Goal: Task Accomplishment & Management: Complete application form

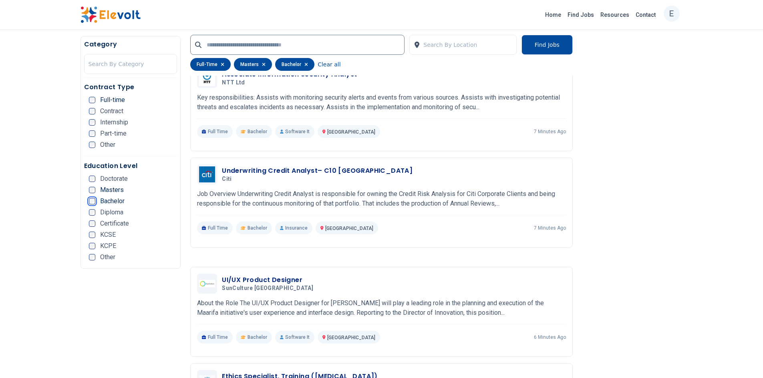
scroll to position [913, 0]
click at [276, 172] on h3 "Underwriting Credit Analyst– C10 [GEOGRAPHIC_DATA]" at bounding box center [317, 171] width 191 height 10
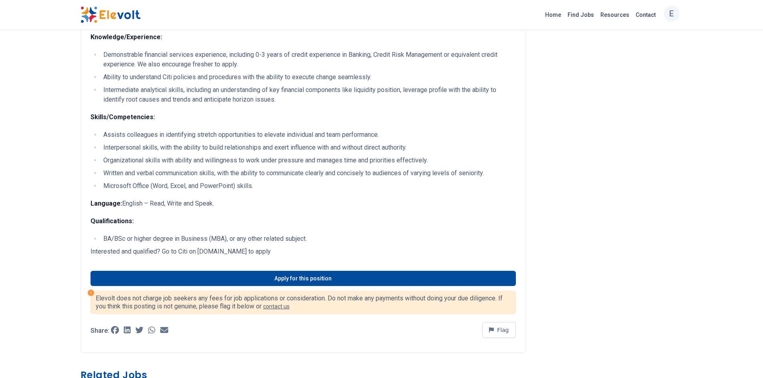
scroll to position [224, 0]
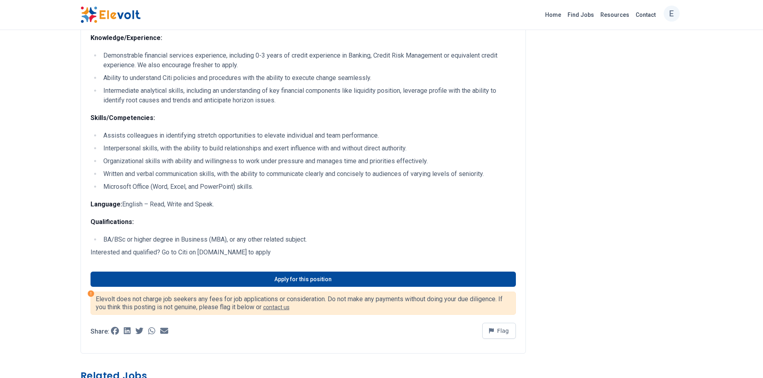
click at [399, 208] on p "Language: English – Read, Write and Speak." at bounding box center [303, 205] width 425 height 10
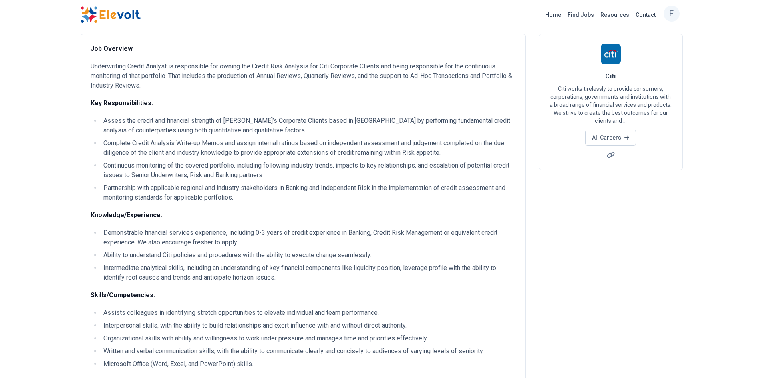
scroll to position [0, 0]
